Goal: Transaction & Acquisition: Purchase product/service

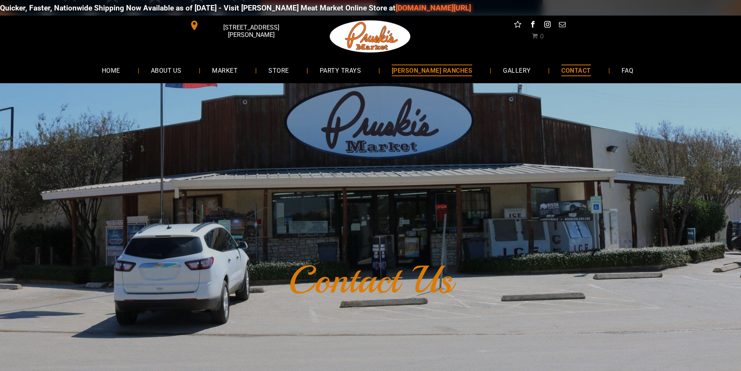
click at [435, 64] on link "[PERSON_NAME] RANCHES" at bounding box center [432, 70] width 104 height 21
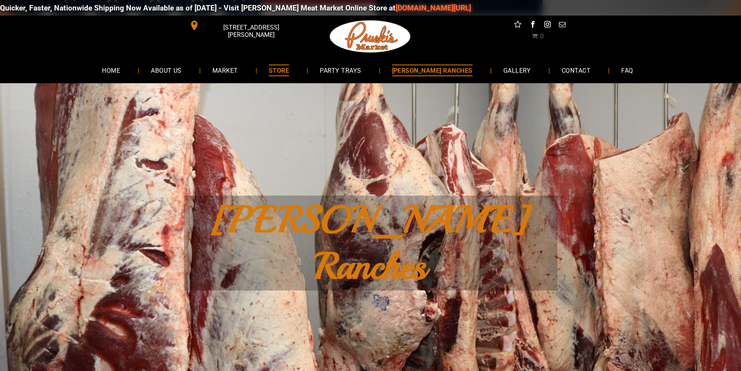
click at [289, 70] on span "STORE" at bounding box center [279, 70] width 20 height 11
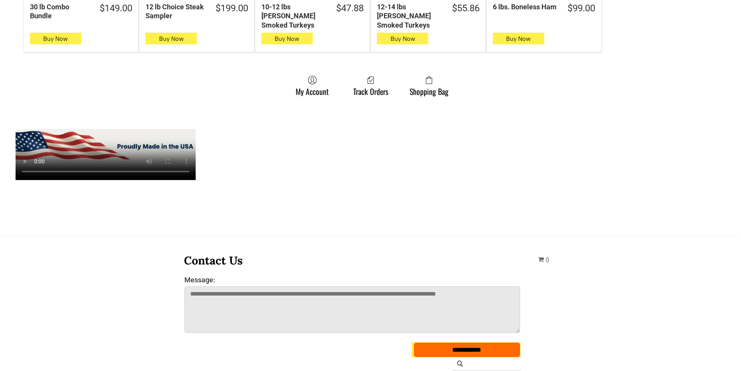
scroll to position [622, 0]
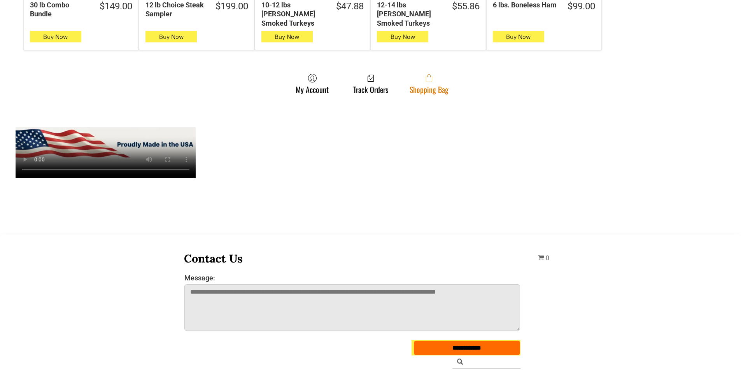
click at [416, 74] on span at bounding box center [429, 78] width 39 height 9
